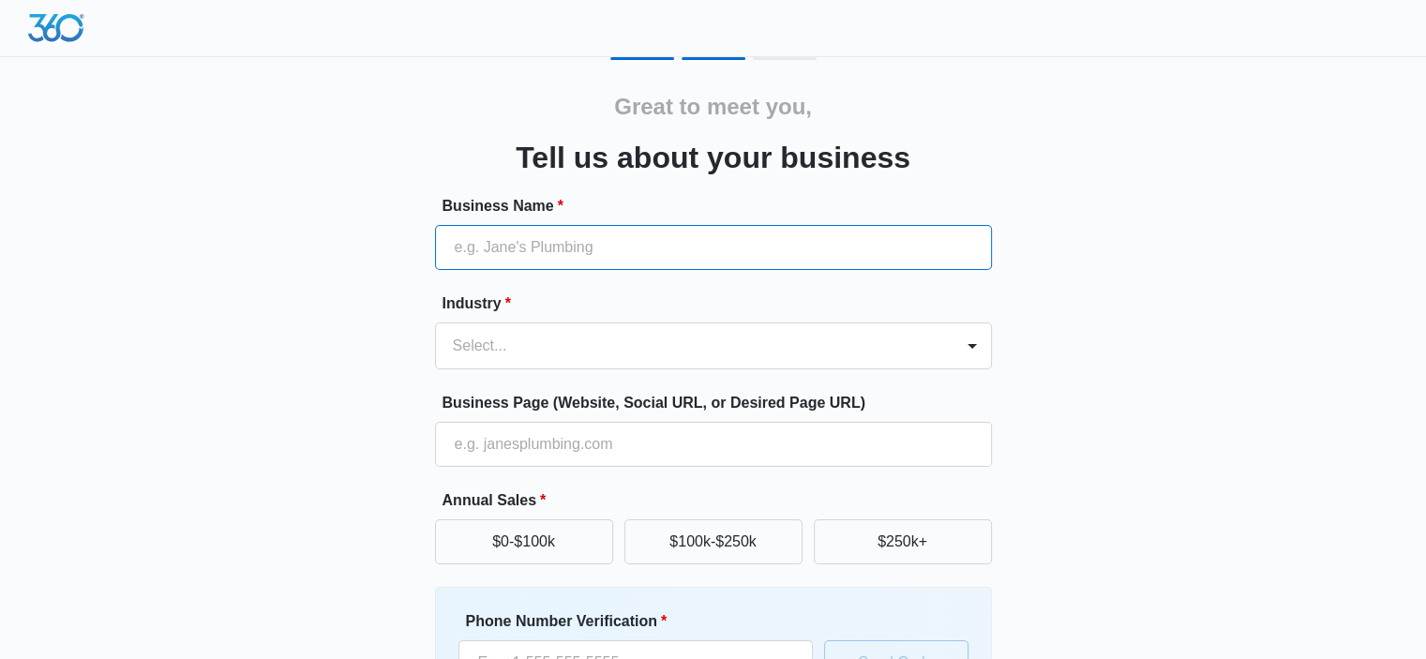
click at [491, 260] on input "Business Name *" at bounding box center [713, 247] width 557 height 45
type input "Your Dream Space"
click at [495, 352] on div "Select..." at bounding box center [695, 346] width 518 height 45
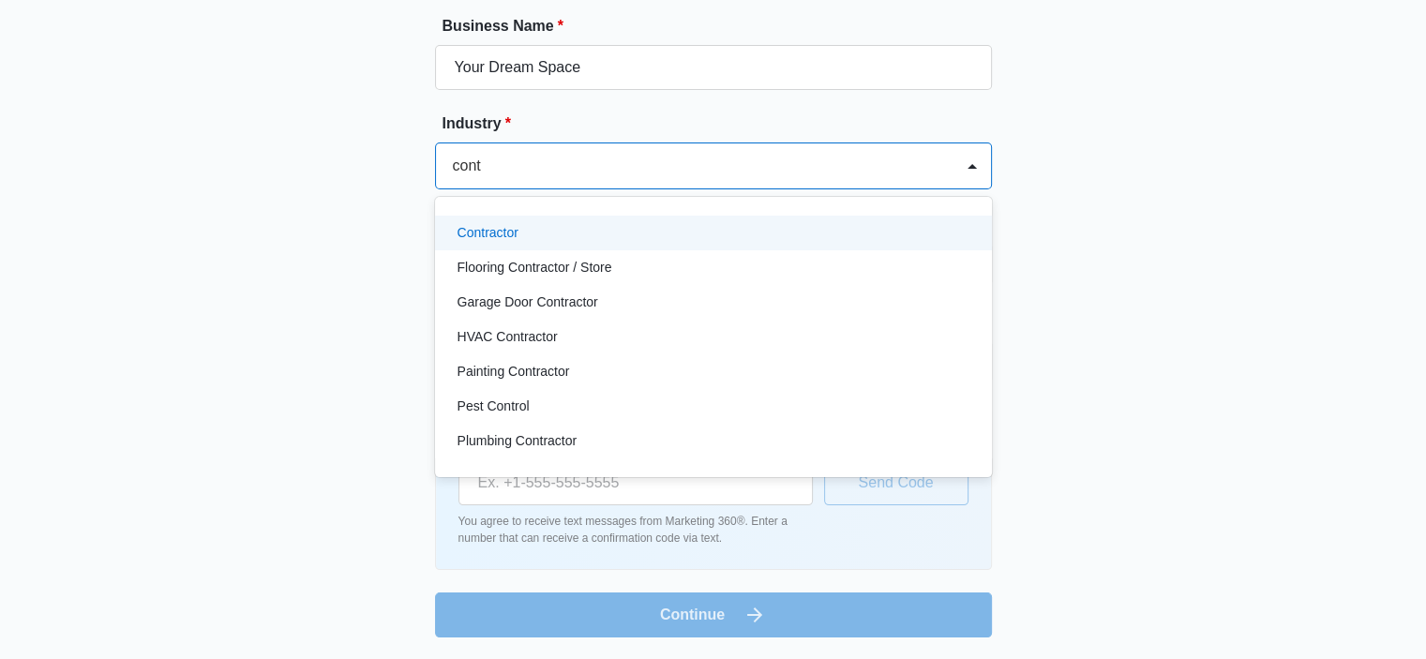
type input "contr"
click at [538, 226] on div "Contractor" at bounding box center [712, 233] width 508 height 20
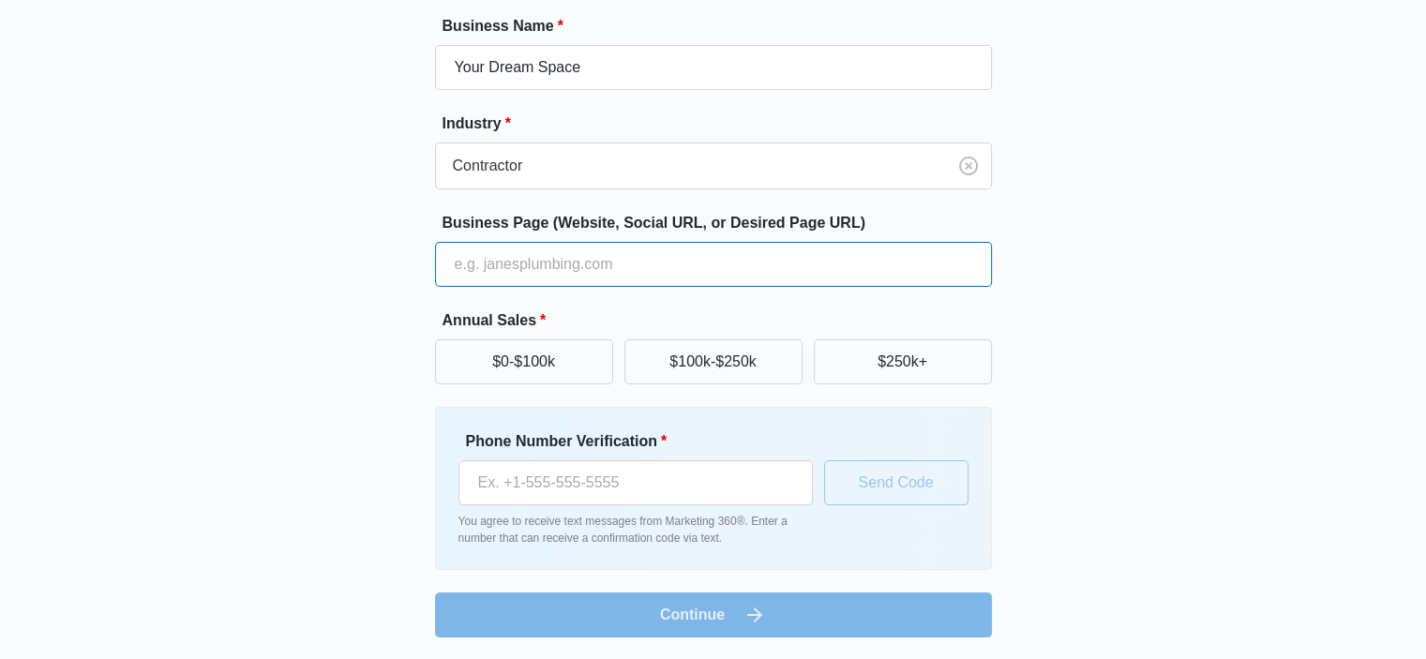
click at [540, 245] on input "Business Page (Website, Social URL, or Desired Page URL)" at bounding box center [713, 264] width 557 height 45
type input "[URL][DOMAIN_NAME]"
click at [555, 359] on button "$0-$100k" at bounding box center [524, 361] width 178 height 45
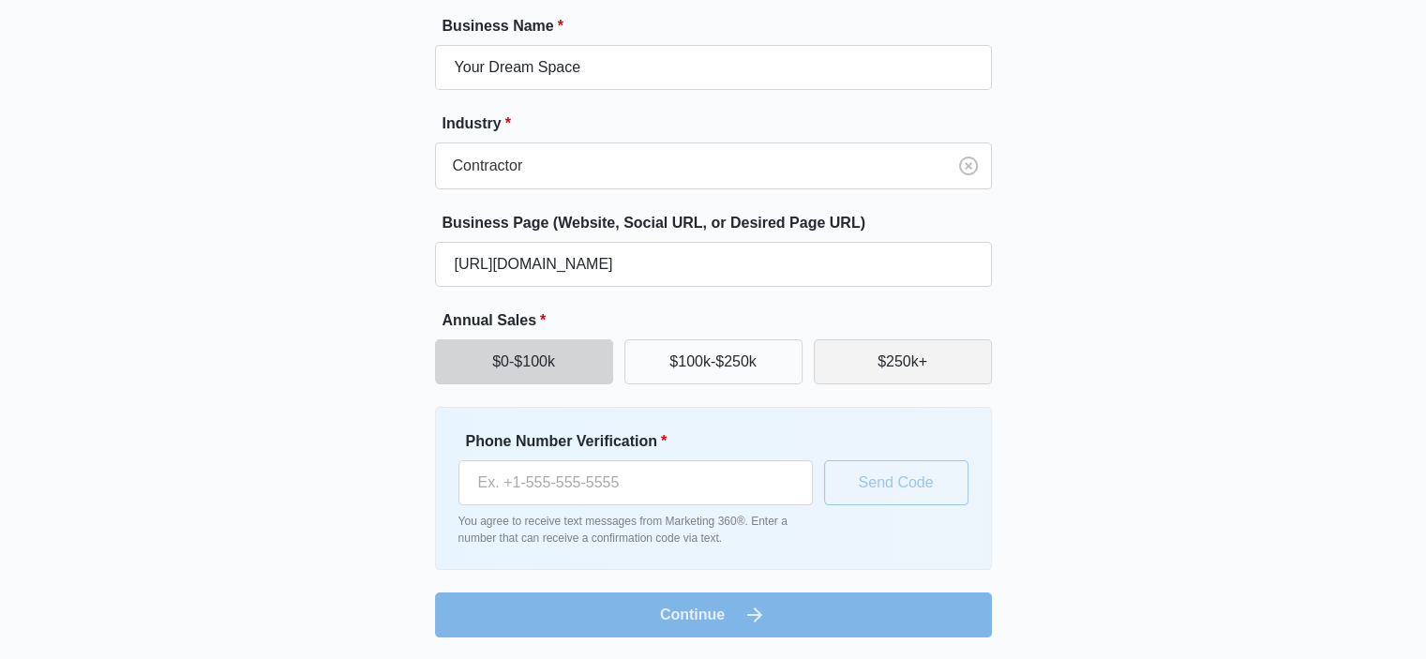
click at [905, 368] on button "$250k+" at bounding box center [903, 361] width 178 height 45
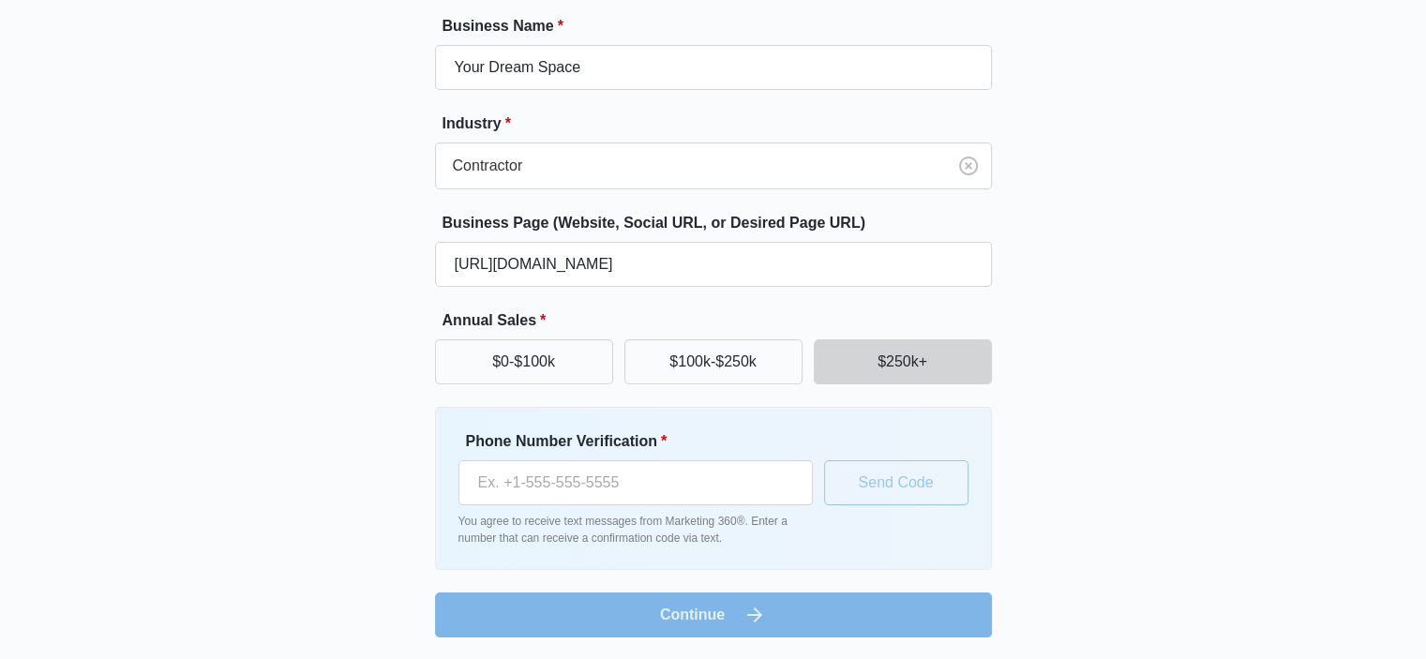
click at [350, 317] on div "Great to meet you, Tell us about your business Business Name * Your Dream Space…" at bounding box center [713, 257] width 1125 height 761
click at [469, 354] on button "$0-$100k" at bounding box center [524, 361] width 178 height 45
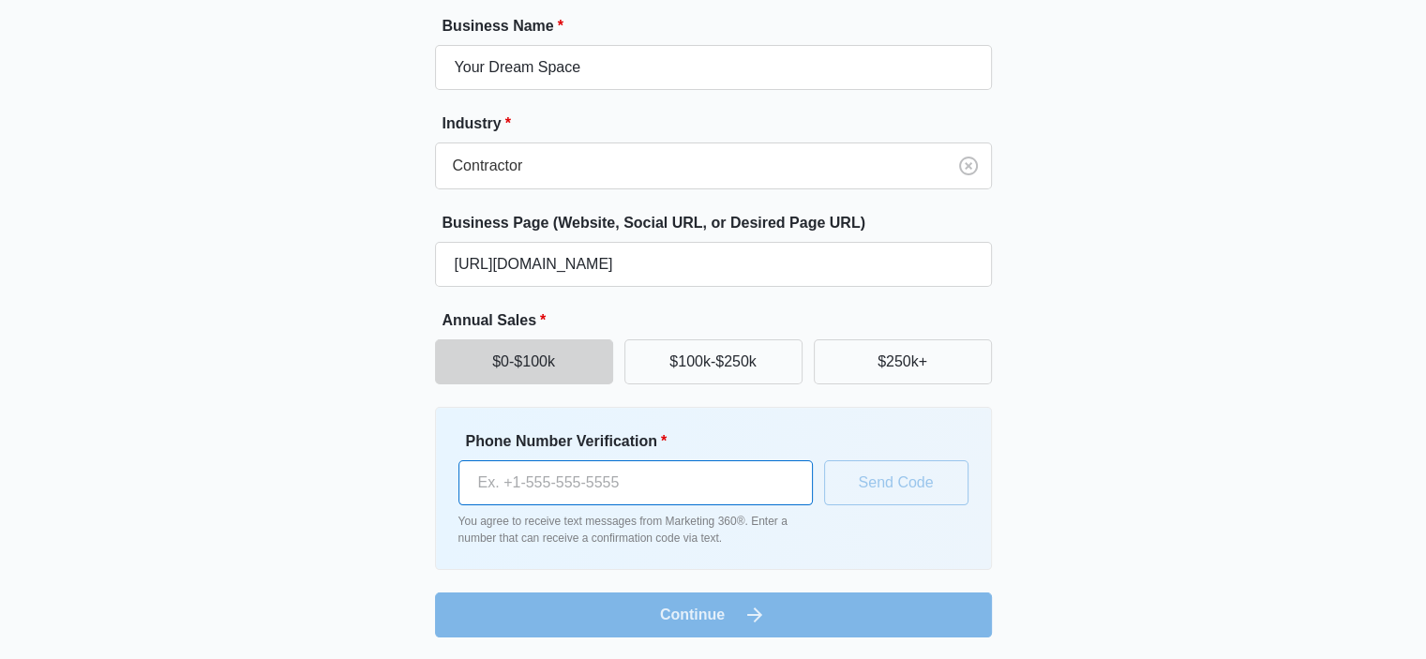
click at [562, 481] on input "Phone Number Verification *" at bounding box center [636, 482] width 354 height 45
type input "(701) 112-2397"
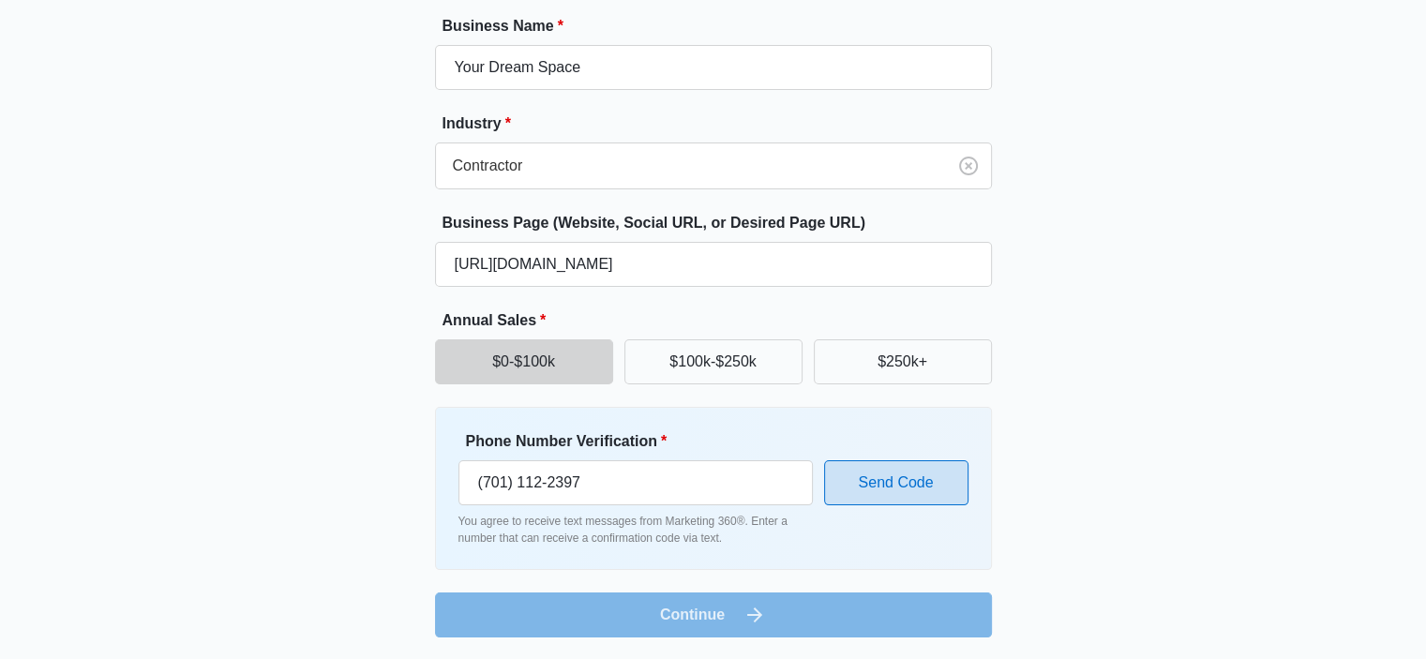
click at [865, 477] on button "Send Code" at bounding box center [896, 482] width 144 height 45
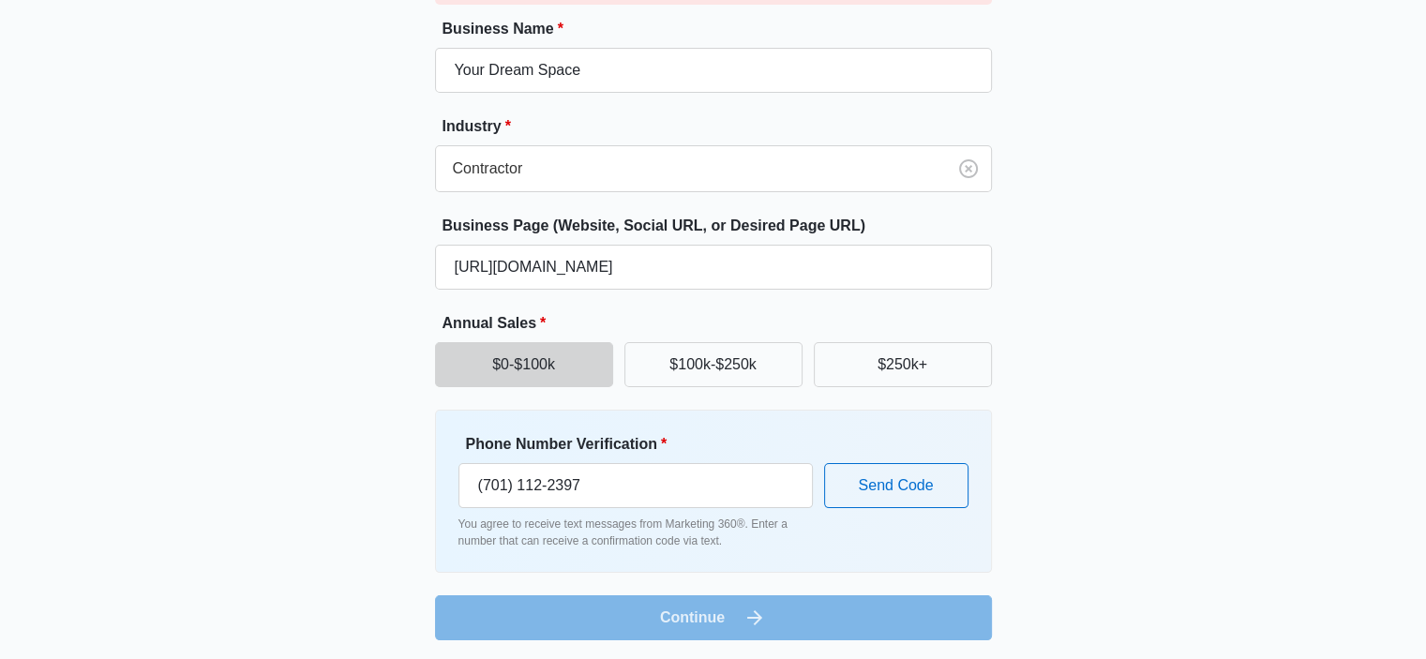
scroll to position [230, 0]
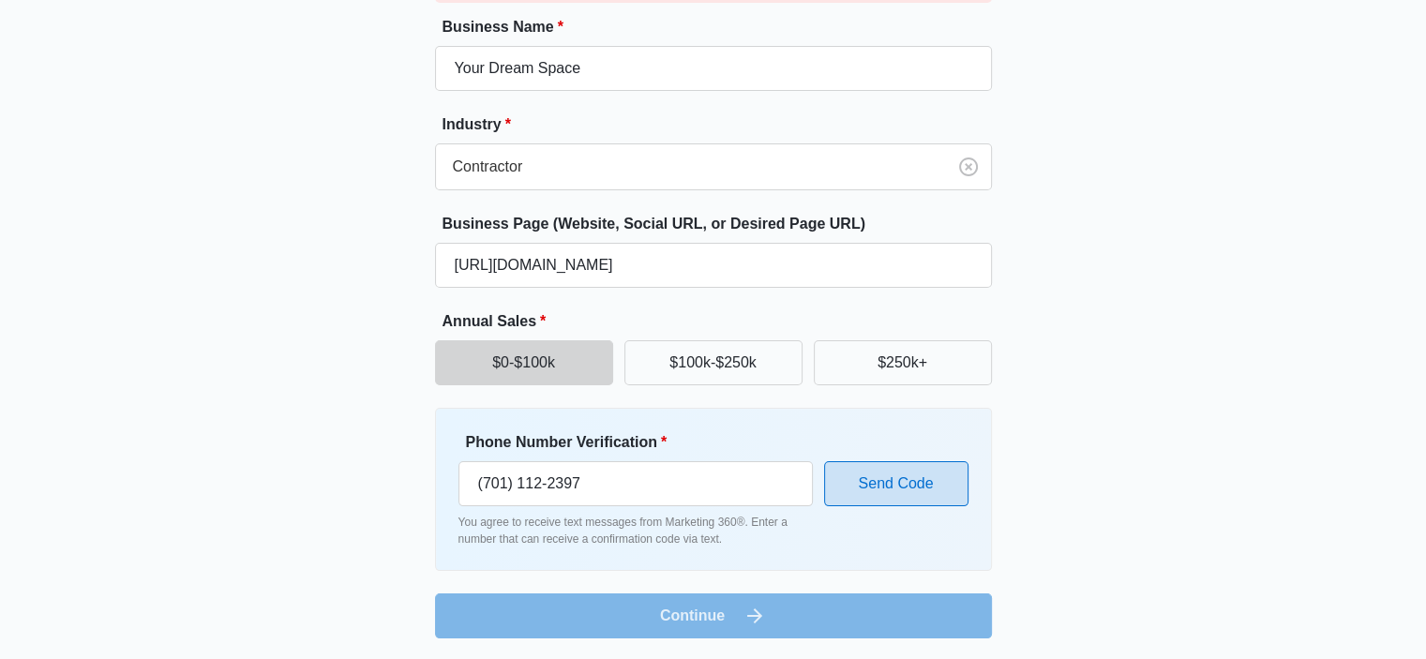
click at [859, 473] on button "Send Code" at bounding box center [896, 483] width 144 height 45
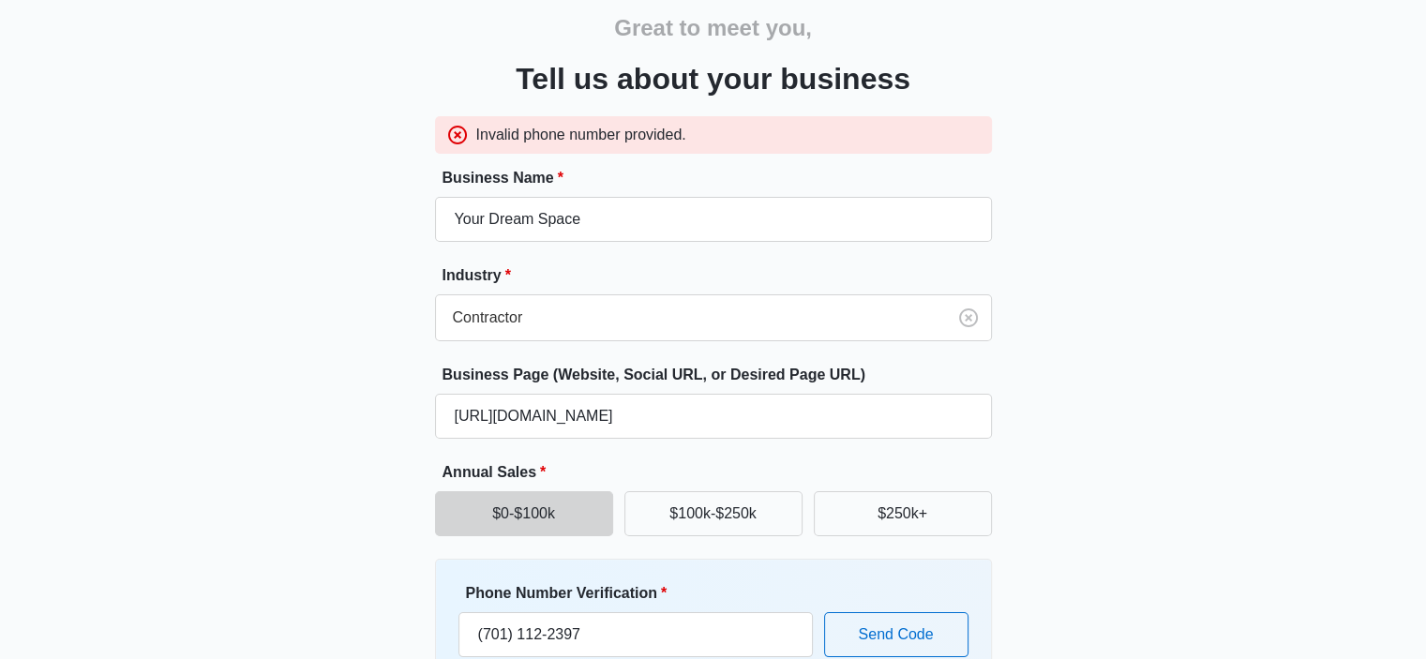
scroll to position [0, 0]
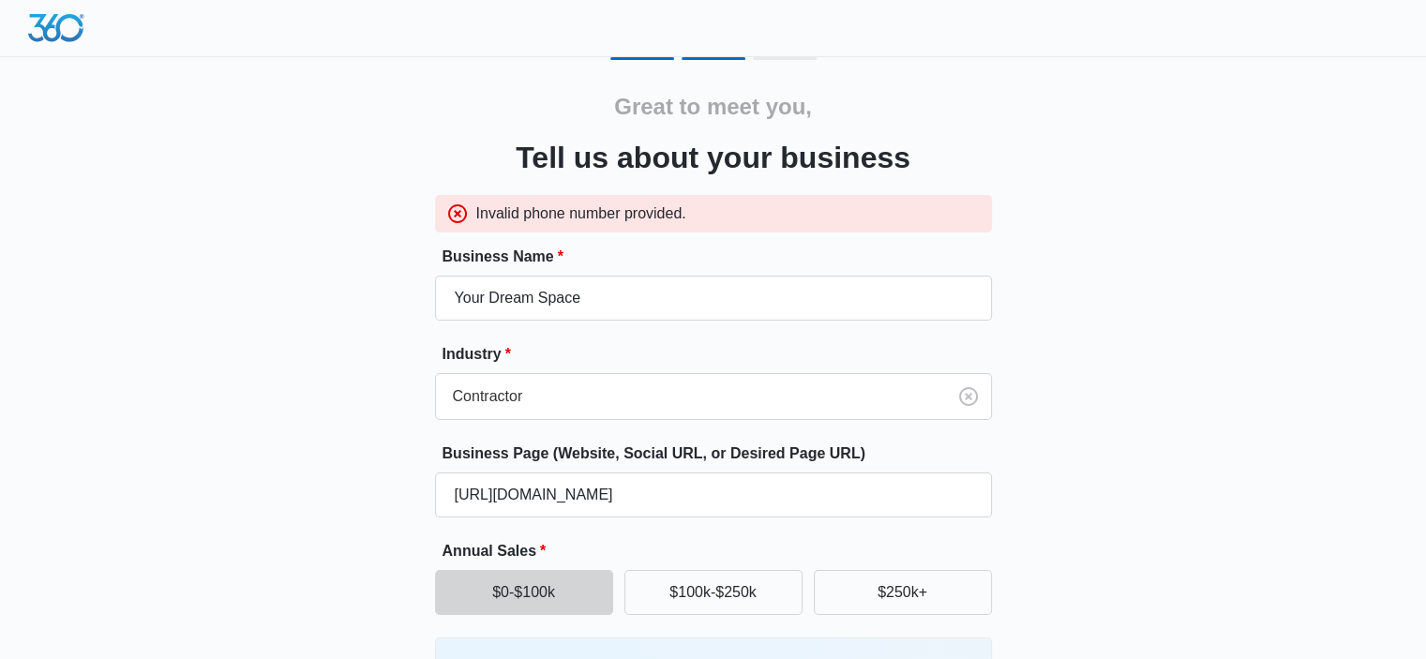
click at [600, 194] on div "Great to meet you, Tell us about your business Invalid phone number provided. B…" at bounding box center [713, 479] width 557 height 778
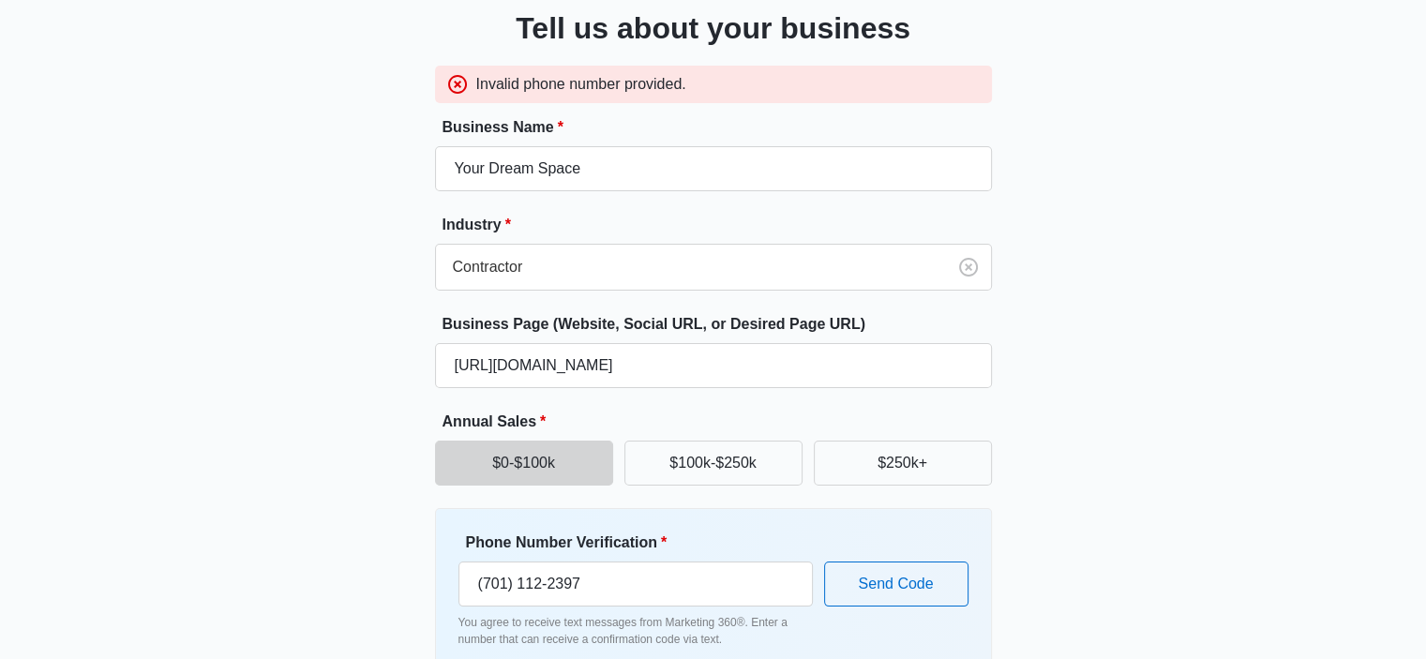
scroll to position [230, 0]
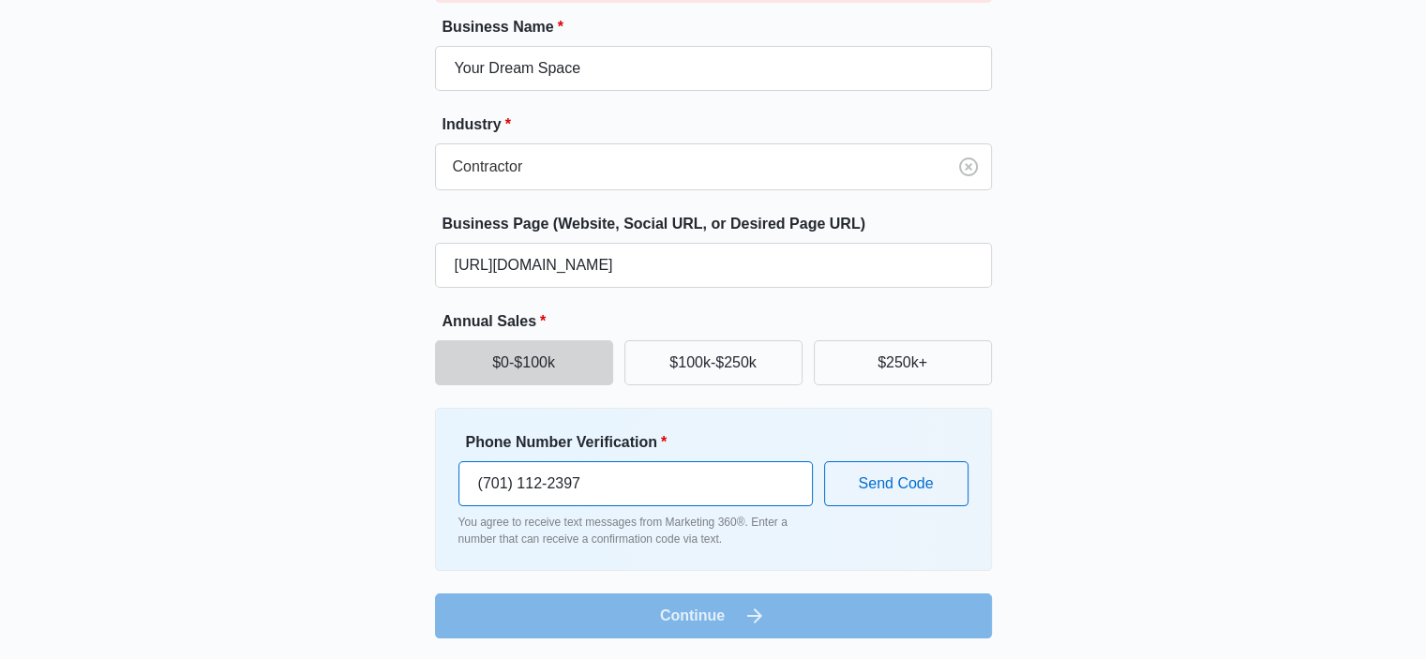
click at [629, 468] on input "(701) 112-2397" at bounding box center [636, 483] width 354 height 45
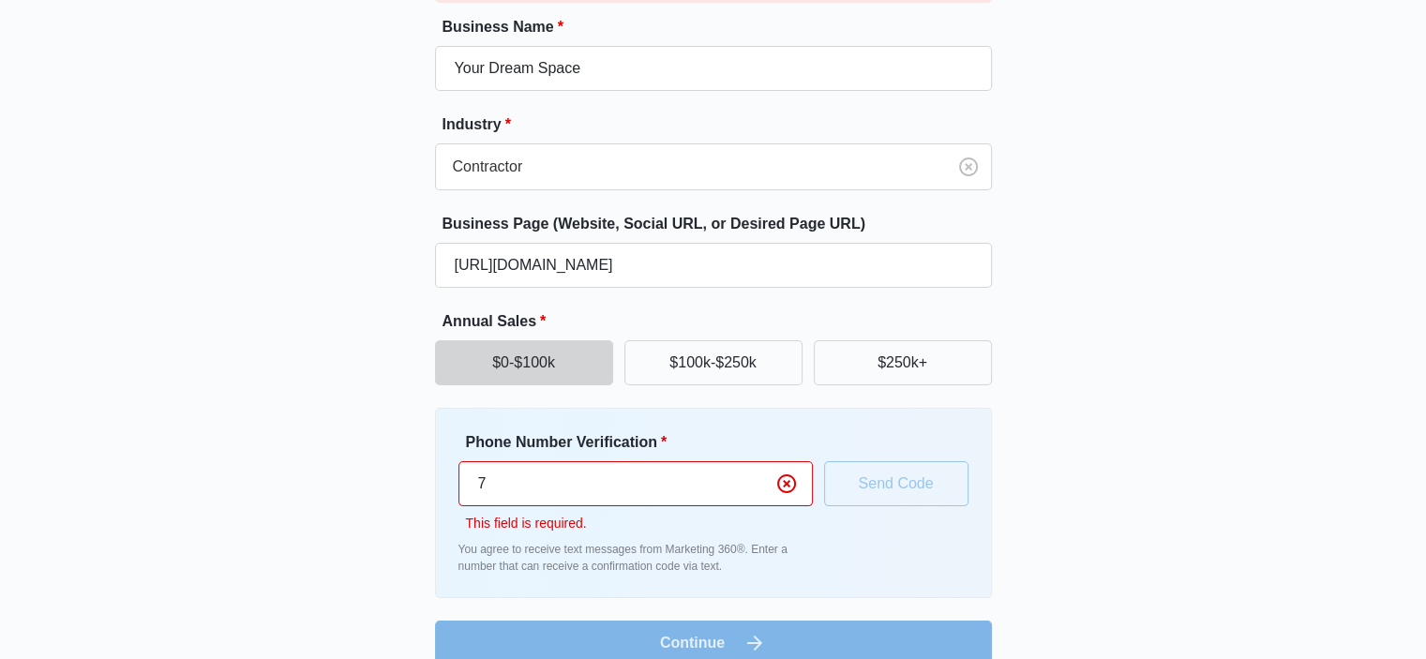
type input "70"
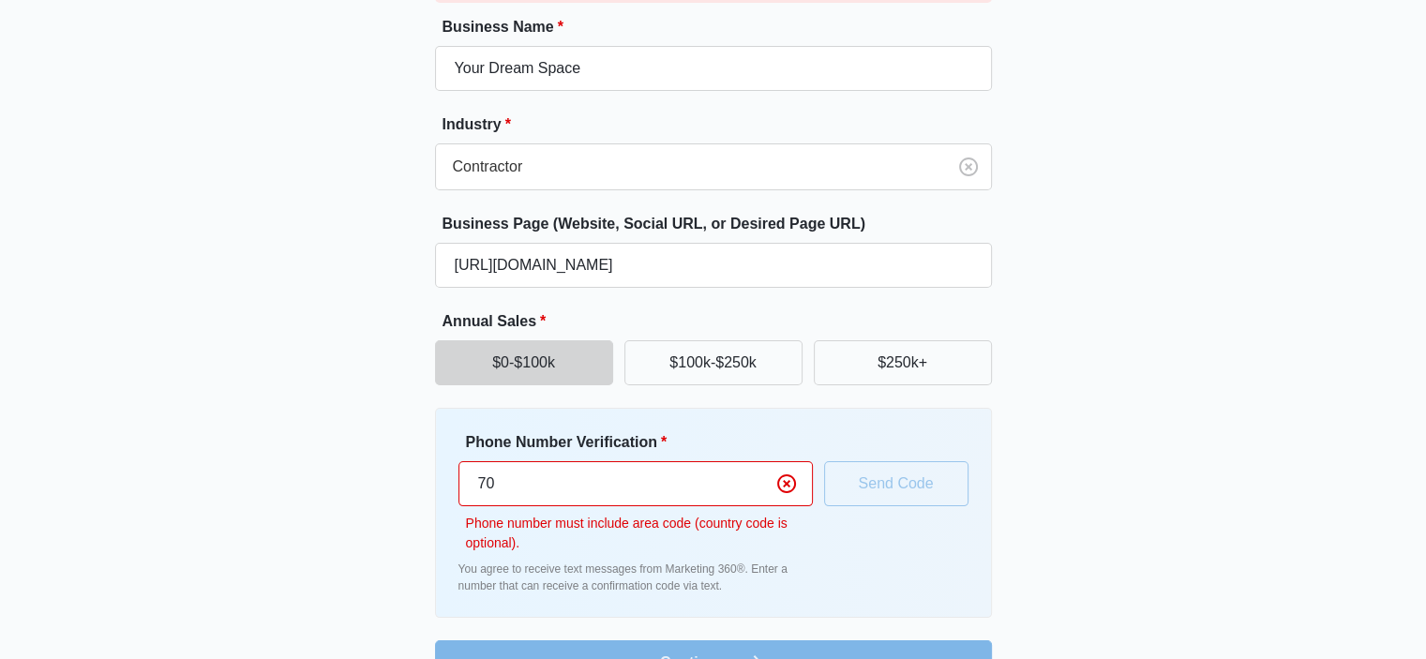
click at [629, 468] on input "70" at bounding box center [636, 483] width 354 height 45
click at [827, 575] on div "Phone Number Verification * [PHONE_NUMBER] Phone number must include area code …" at bounding box center [714, 512] width 510 height 163
drag, startPoint x: 878, startPoint y: 540, endPoint x: 850, endPoint y: 490, distance: 57.9
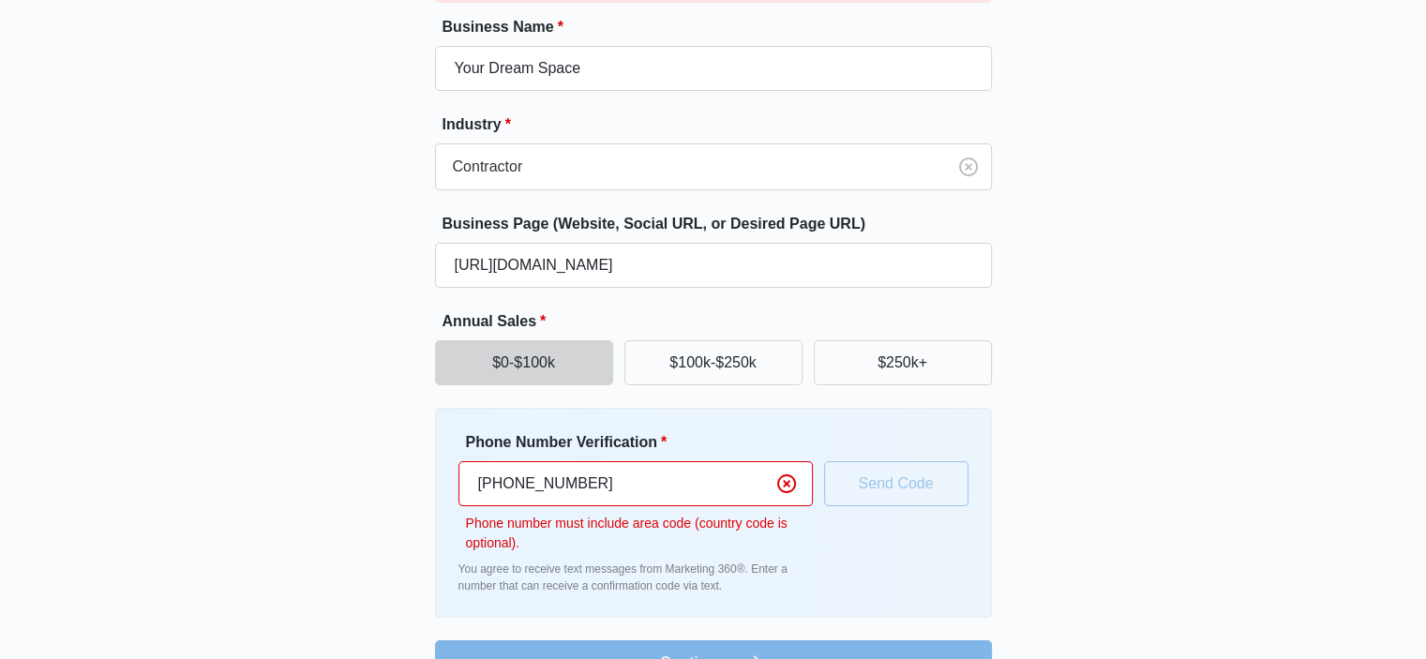
click at [875, 535] on div "Phone Number Verification * [PHONE_NUMBER] Phone number must include area code …" at bounding box center [714, 512] width 510 height 163
click at [845, 480] on div "Phone Number Verification * [PHONE_NUMBER] Phone number must include area code …" at bounding box center [714, 512] width 510 height 163
click at [721, 480] on input "[PHONE_NUMBER]" at bounding box center [636, 483] width 354 height 45
click at [679, 535] on p "Phone number must include area code (country code is optional)." at bounding box center [639, 533] width 347 height 39
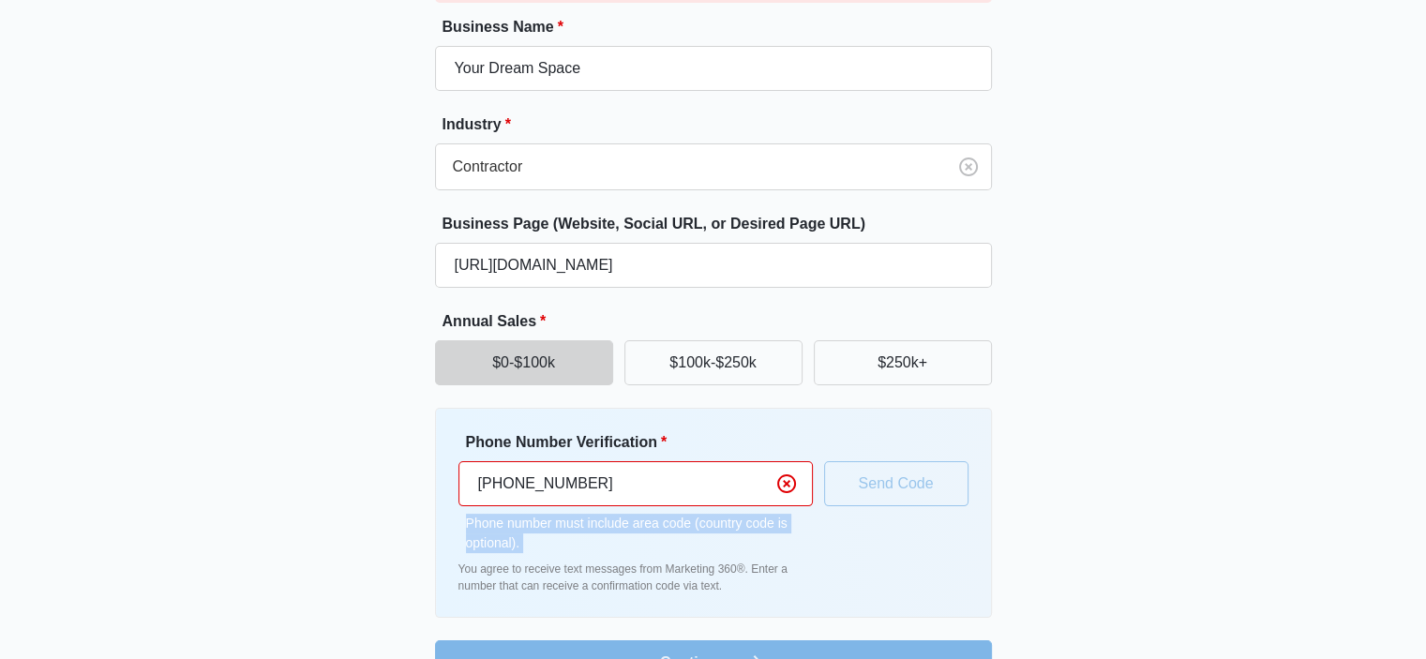
click at [679, 535] on p "Phone number must include area code (country code is optional)." at bounding box center [639, 533] width 347 height 39
click at [626, 569] on p "You agree to receive text messages from Marketing 360®. Enter a number that can…" at bounding box center [636, 578] width 354 height 34
drag, startPoint x: 506, startPoint y: 472, endPoint x: 426, endPoint y: 472, distance: 80.7
click at [427, 472] on div "Great to meet you, Tell us about your business Invalid phone number provided. B…" at bounding box center [713, 256] width 1125 height 858
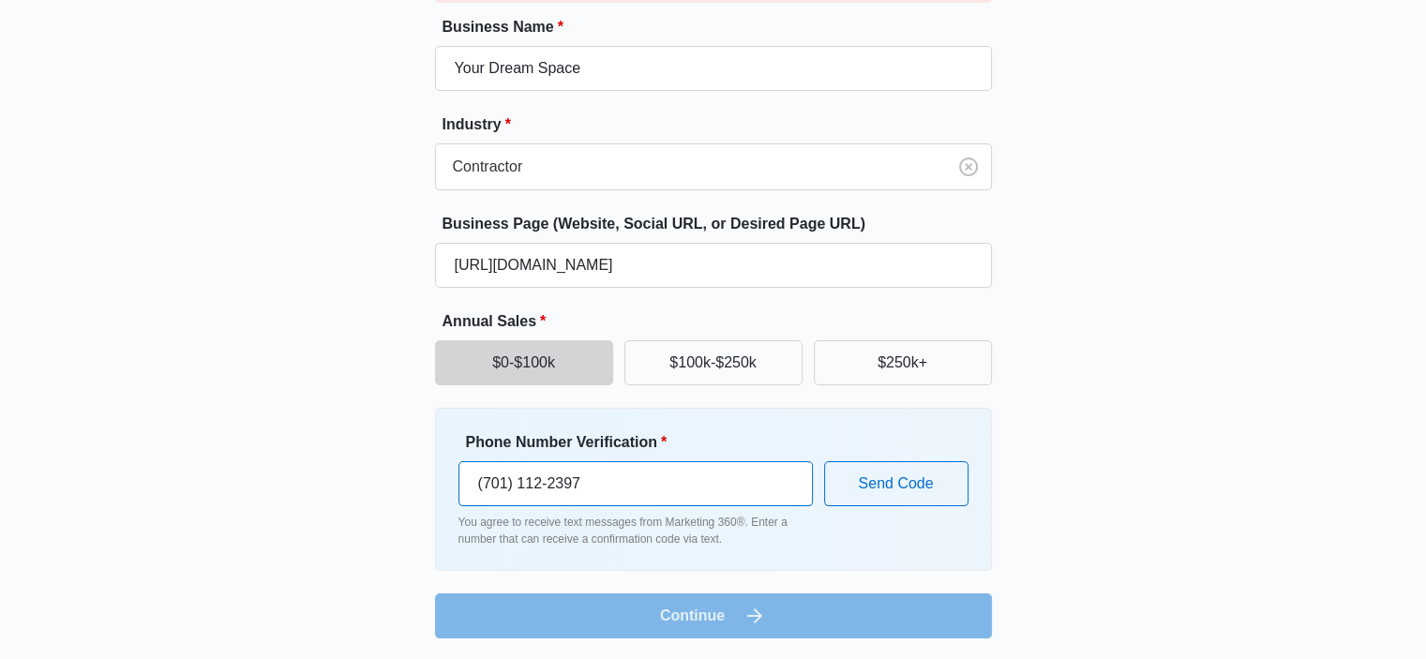
type input "(701) 112-2397"
click at [579, 453] on div "Phone Number Verification * [PHONE_NUMBER]" at bounding box center [636, 468] width 354 height 75
click at [833, 479] on button "Send Code" at bounding box center [896, 483] width 144 height 45
